Goal: Find specific page/section: Find specific page/section

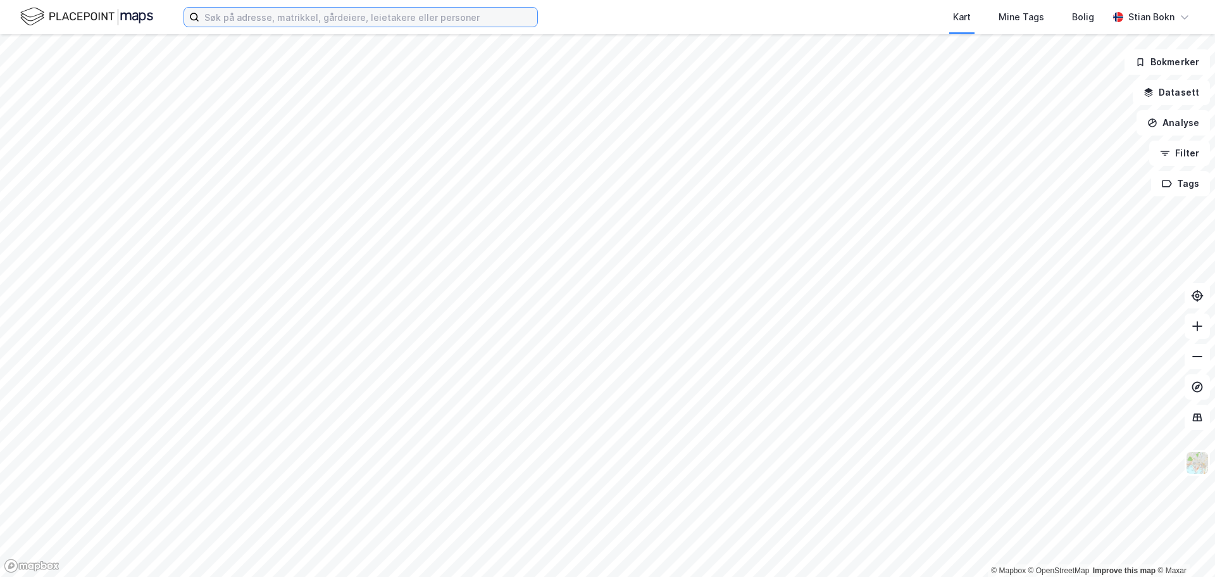
click at [309, 19] on input at bounding box center [368, 17] width 338 height 19
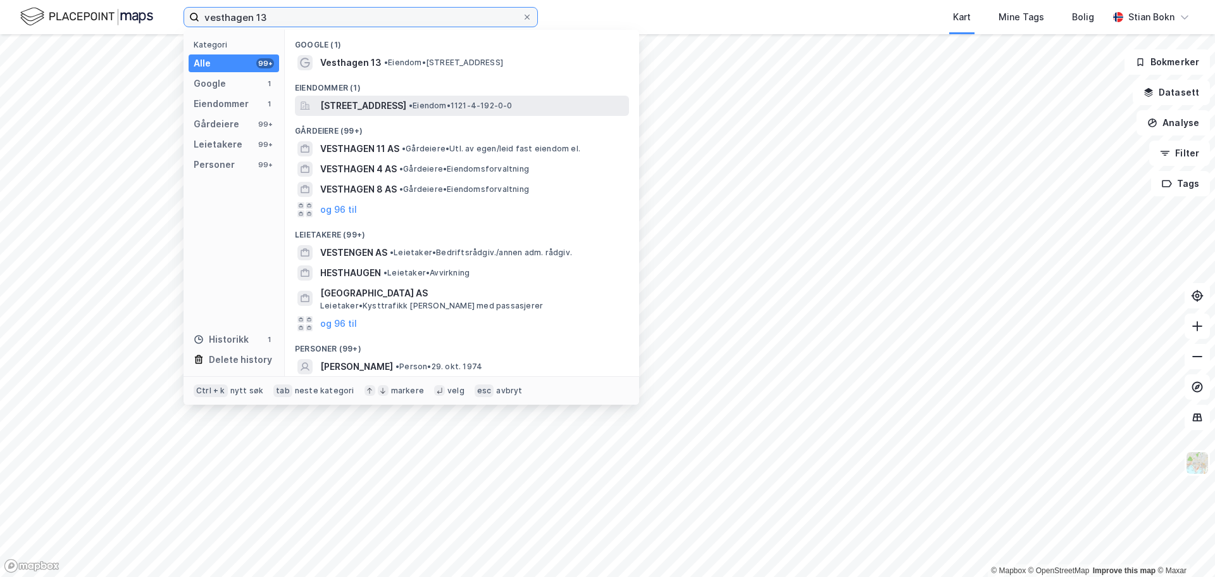
type input "vesthagen 13"
click at [358, 104] on span "[STREET_ADDRESS]" at bounding box center [363, 105] width 86 height 15
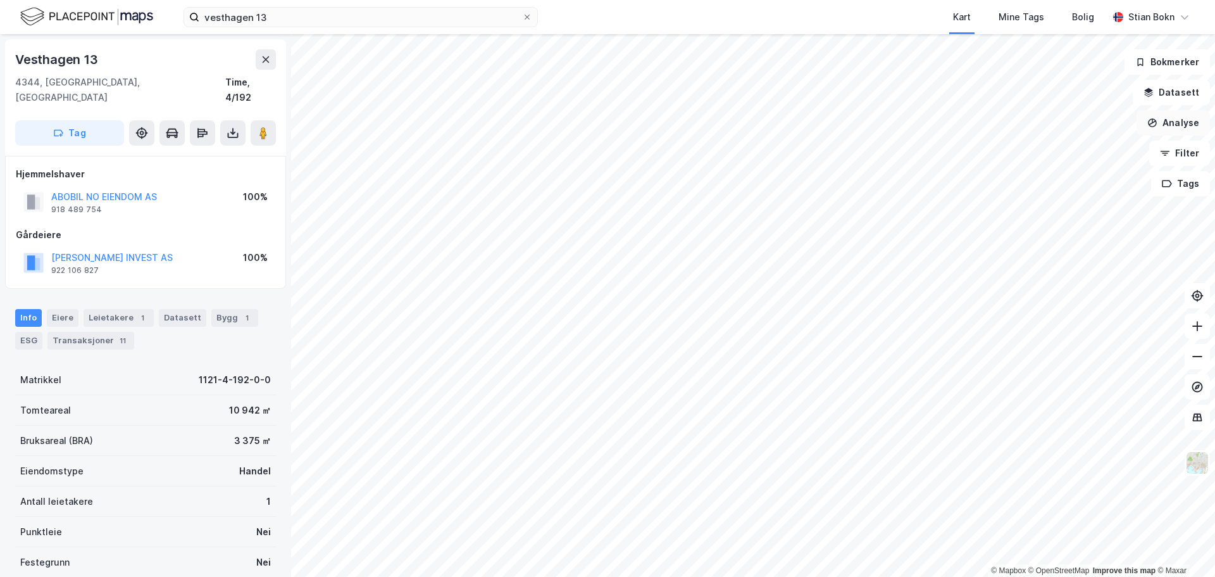
click at [1174, 116] on button "Analyse" at bounding box center [1173, 122] width 73 height 25
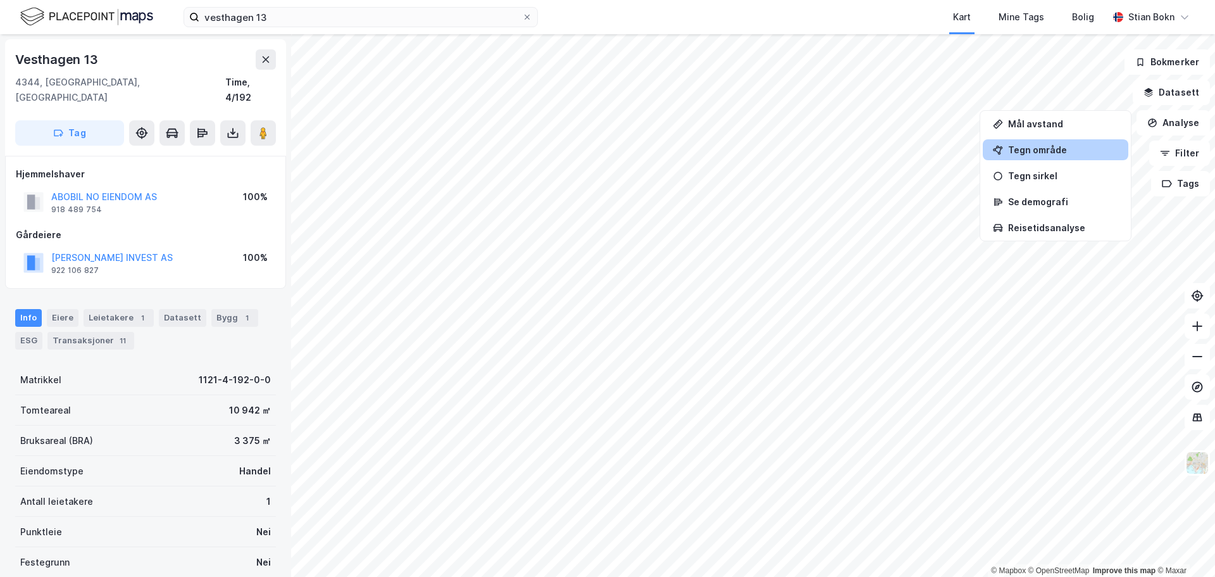
click at [1049, 154] on div "Tegn område" at bounding box center [1063, 149] width 110 height 11
